Goal: Book appointment/travel/reservation

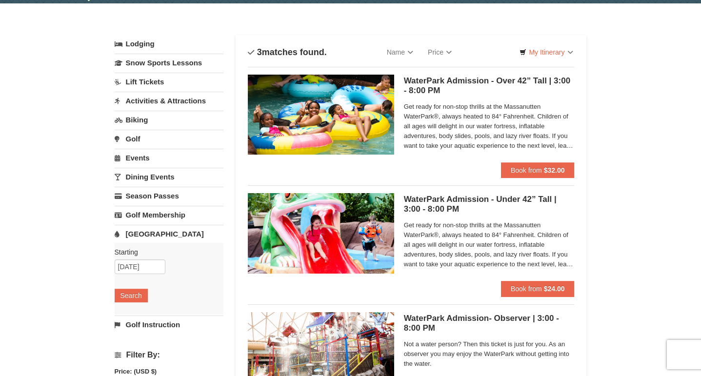
scroll to position [29, 0]
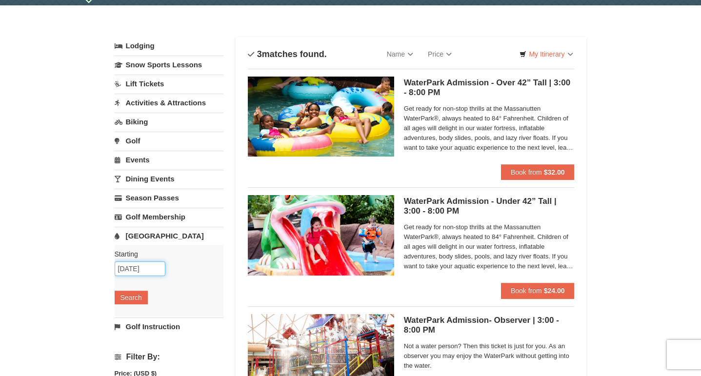
click at [130, 274] on input "12/19/2025" at bounding box center [140, 269] width 51 height 15
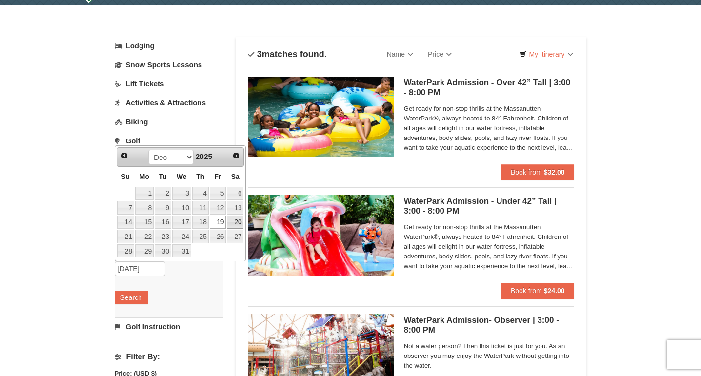
click at [233, 223] on link "20" at bounding box center [235, 223] width 17 height 14
type input "12/20/2025"
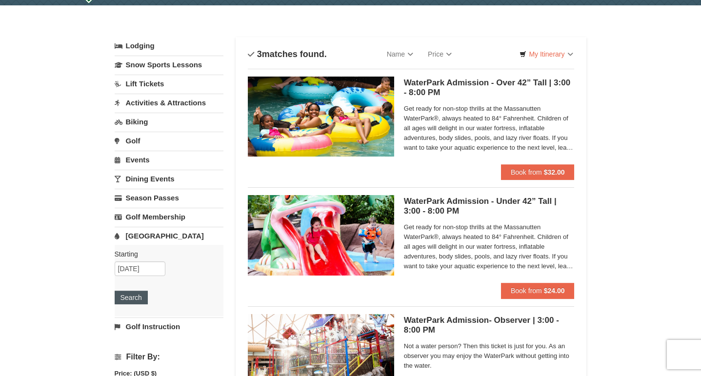
click at [143, 298] on button "Search" at bounding box center [131, 298] width 33 height 14
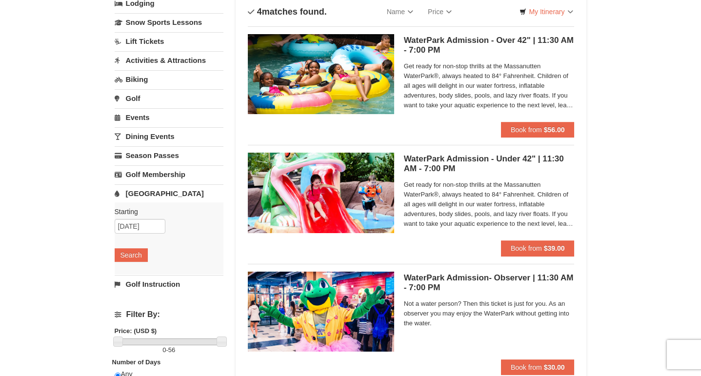
scroll to position [72, 0]
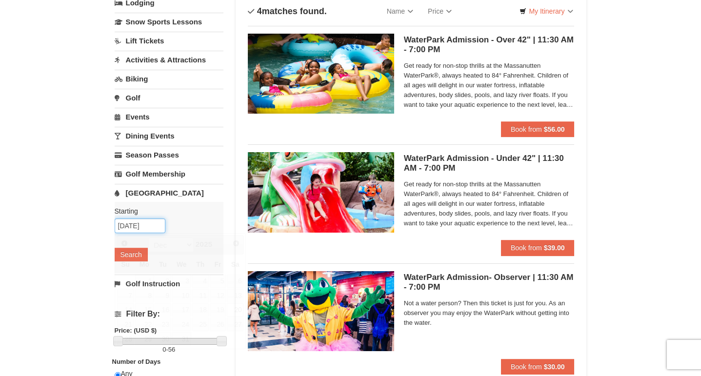
click at [144, 225] on input "12/20/2025" at bounding box center [140, 226] width 51 height 15
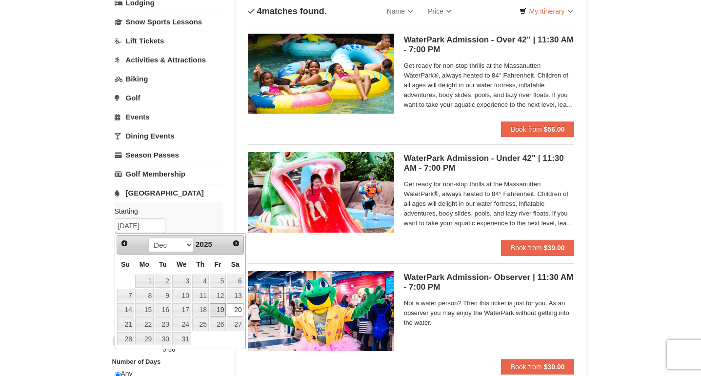
click at [219, 311] on link "19" at bounding box center [218, 310] width 17 height 14
type input "12/19/2025"
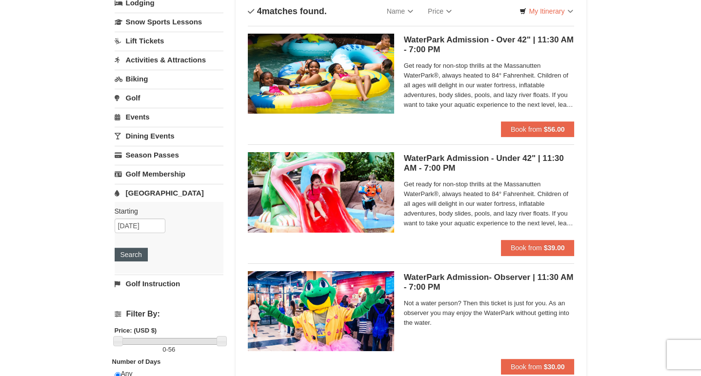
click at [135, 259] on button "Search" at bounding box center [131, 255] width 33 height 14
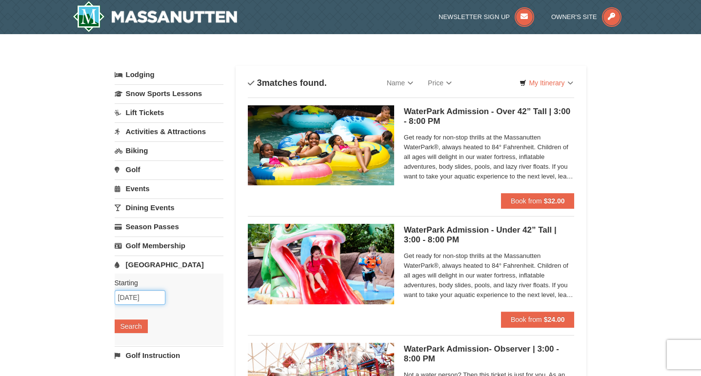
click at [147, 293] on input "12/19/2025" at bounding box center [140, 297] width 51 height 15
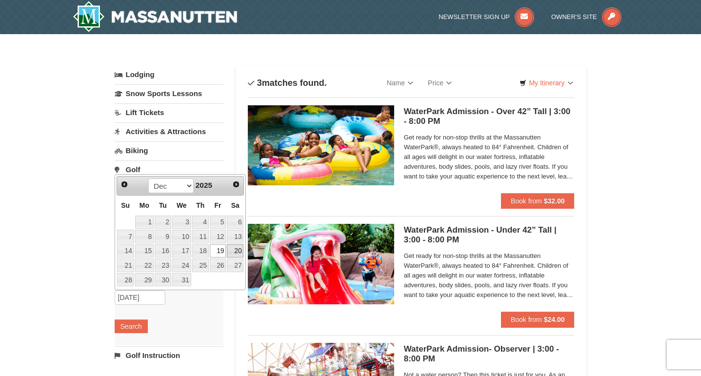
click at [228, 254] on link "20" at bounding box center [235, 251] width 17 height 14
type input "12/20/2025"
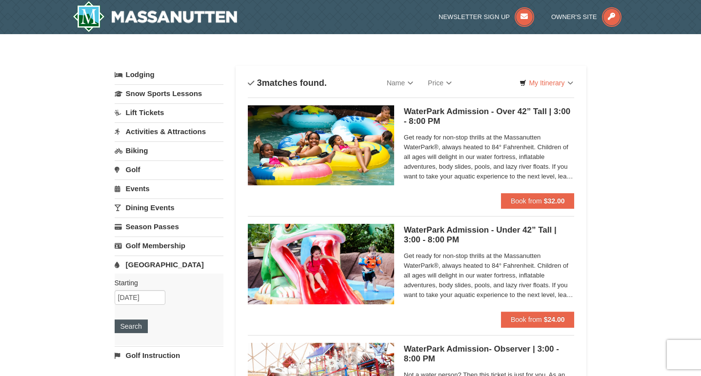
click at [134, 331] on button "Search" at bounding box center [131, 327] width 33 height 14
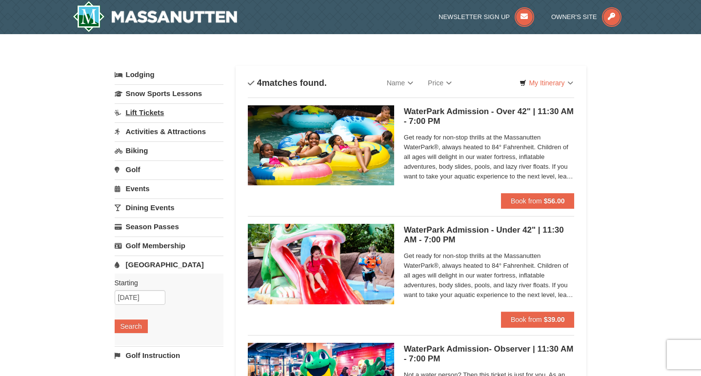
click at [157, 107] on link "Lift Tickets" at bounding box center [169, 112] width 109 height 18
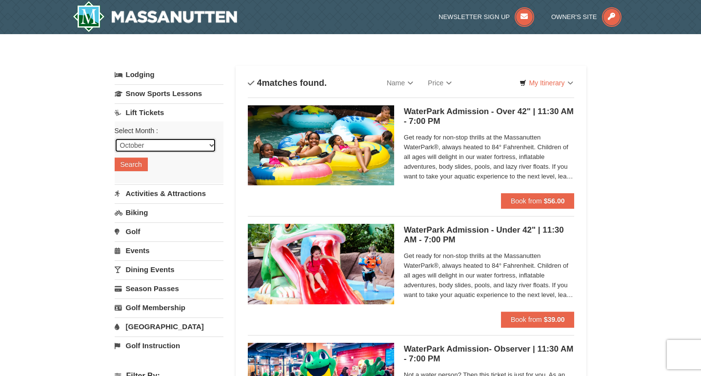
select select "12"
click at [137, 168] on button "Search" at bounding box center [131, 165] width 33 height 14
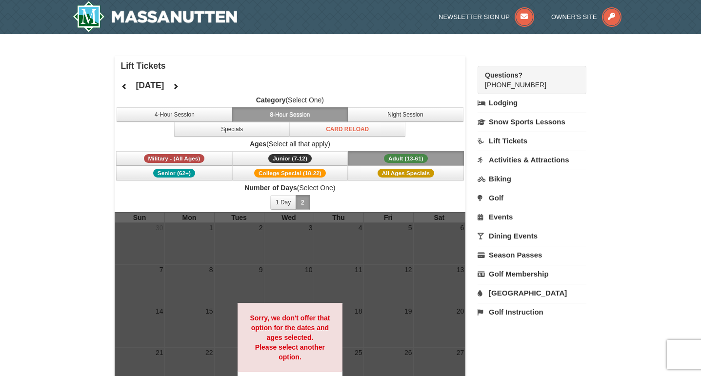
click at [386, 103] on label "Category (Select One)" at bounding box center [290, 100] width 351 height 10
click at [386, 115] on button "Night Session" at bounding box center [405, 114] width 116 height 15
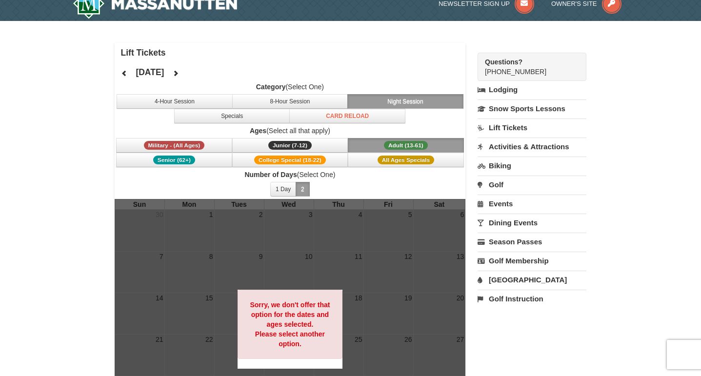
scroll to position [37, 0]
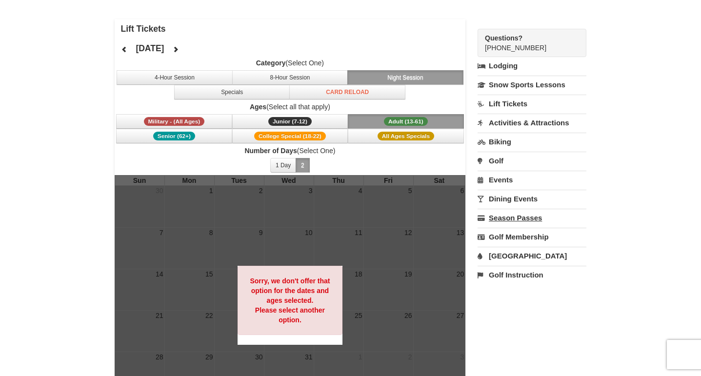
click at [535, 220] on link "Season Passes" at bounding box center [532, 218] width 109 height 18
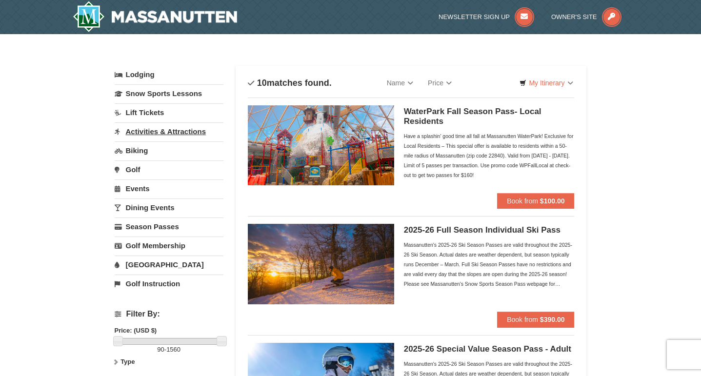
click at [172, 128] on link "Activities & Attractions" at bounding box center [169, 131] width 109 height 18
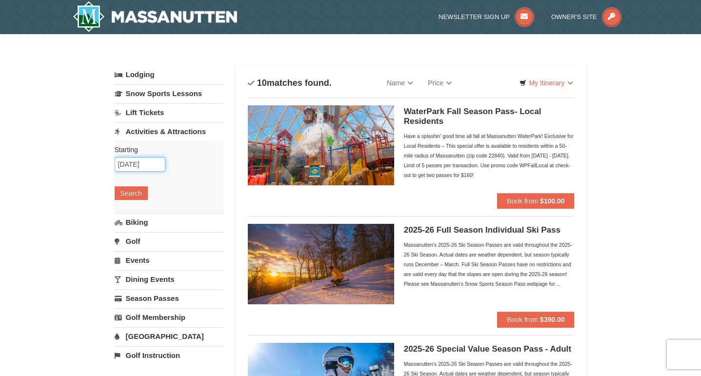
click at [141, 163] on input "10/06/2025" at bounding box center [140, 164] width 51 height 15
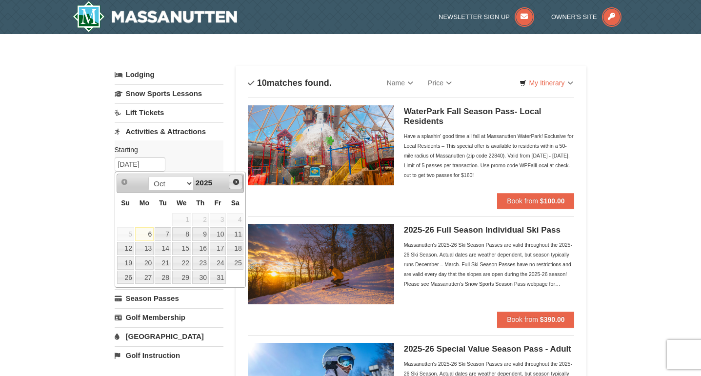
click at [235, 181] on span "Next" at bounding box center [236, 182] width 8 height 8
